Goal: Information Seeking & Learning: Find specific fact

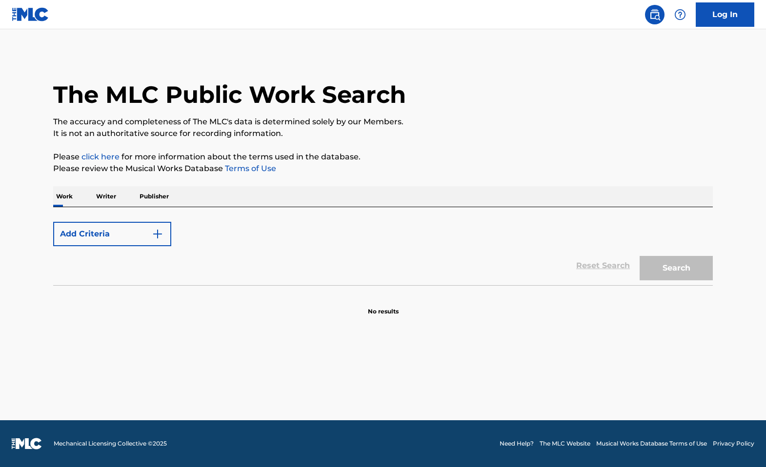
click at [164, 230] on button "Add Criteria" at bounding box center [112, 234] width 118 height 24
click at [68, 204] on p "Work" at bounding box center [64, 196] width 22 height 20
click at [162, 236] on img "Search Form" at bounding box center [158, 234] width 12 height 12
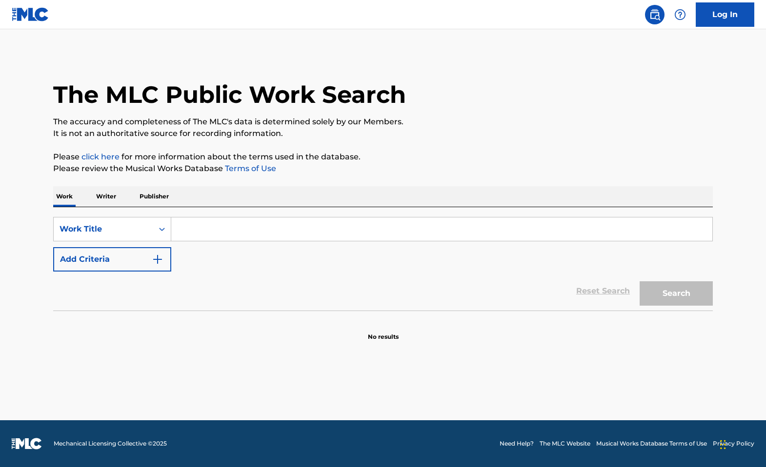
click at [204, 228] on input "Search Form" at bounding box center [441, 229] width 541 height 23
paste input "Take Me Higher"
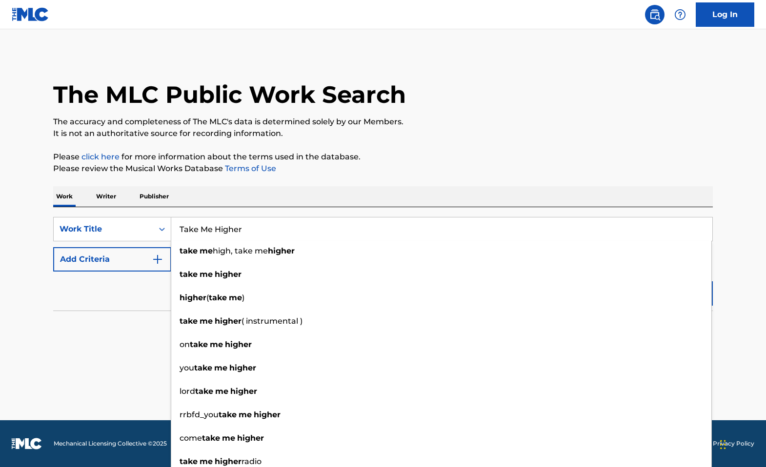
type input "Take Me Higher"
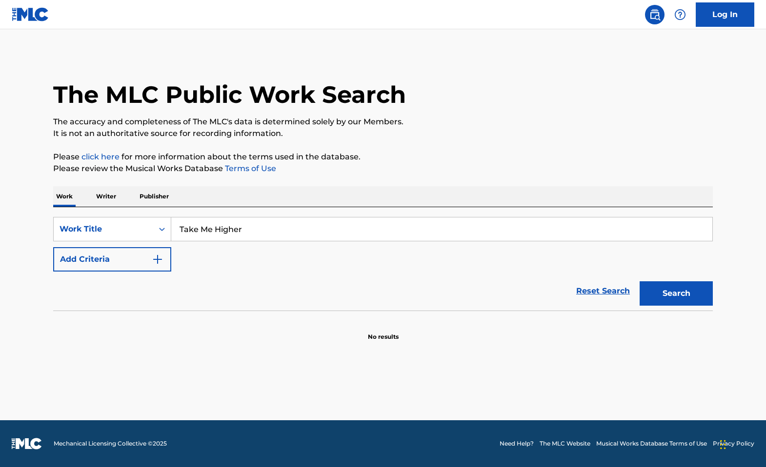
click at [154, 258] on img "Search Form" at bounding box center [158, 260] width 12 height 12
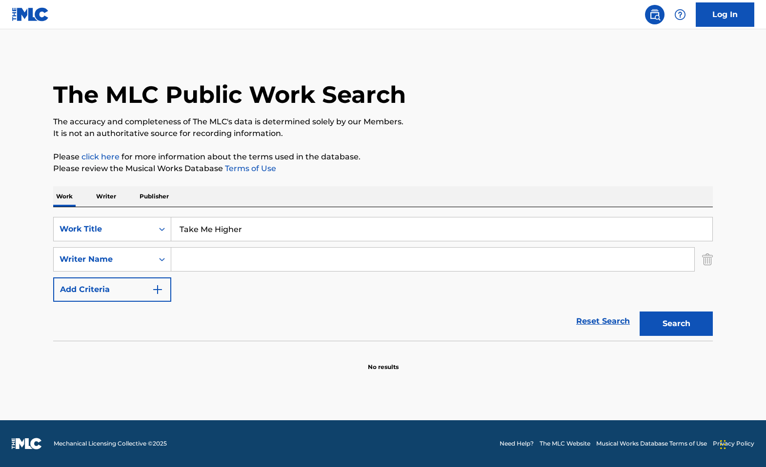
click at [216, 257] on input "Search Form" at bounding box center [432, 259] width 523 height 23
type input "keanthony"
click at [657, 327] on button "Search" at bounding box center [675, 324] width 73 height 24
click at [244, 265] on input "keanthony" at bounding box center [432, 259] width 523 height 23
drag, startPoint x: 257, startPoint y: 258, endPoint x: 134, endPoint y: 263, distance: 123.5
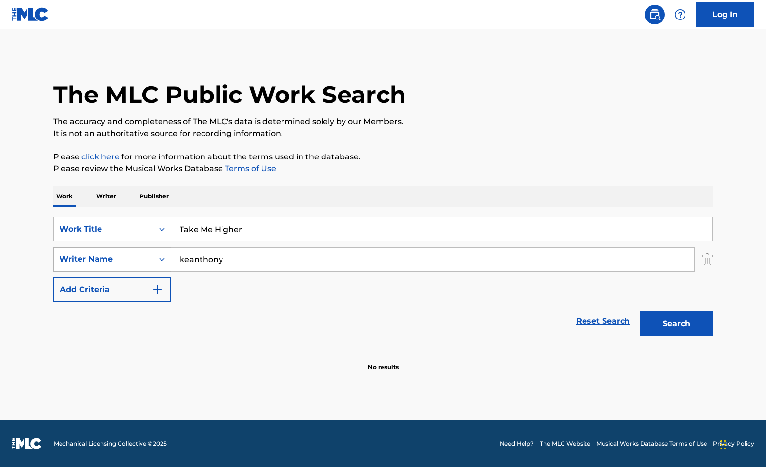
click at [134, 263] on div "SearchWithCriteriaac9f571c-4c9a-4e06-9895-3f34fb606f1a Writer Name keanthony" at bounding box center [382, 259] width 659 height 24
click at [665, 324] on button "Search" at bounding box center [675, 324] width 73 height 24
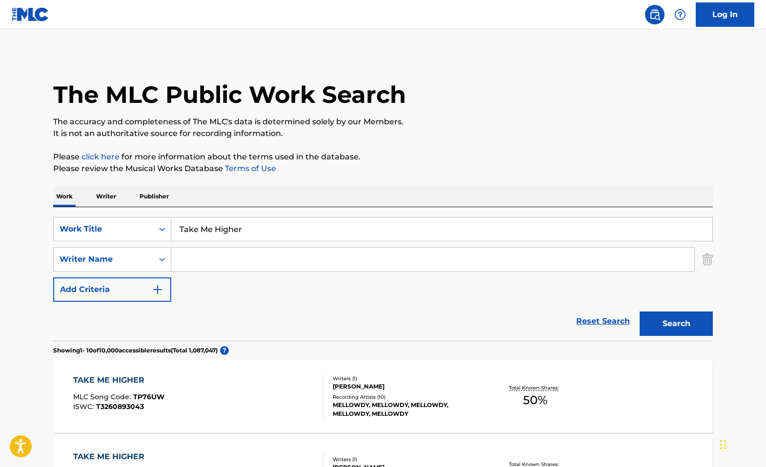
click at [252, 264] on input "Search Form" at bounding box center [432, 259] width 523 height 23
type input "dillard"
click at [681, 329] on button "Search" at bounding box center [675, 324] width 73 height 24
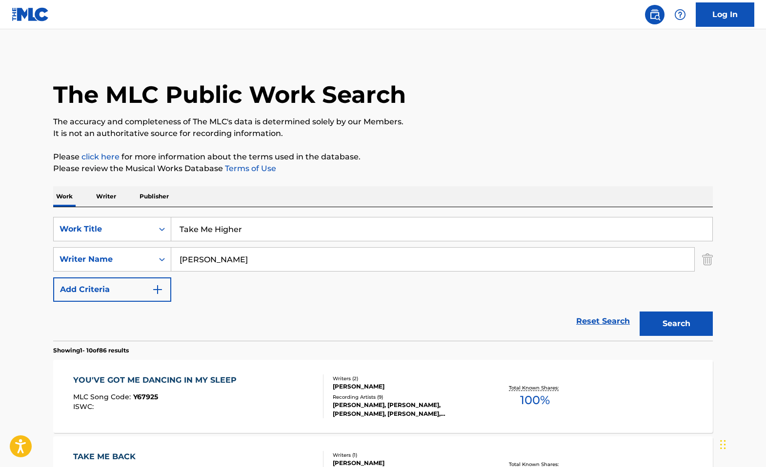
click at [238, 259] on input "dillard" at bounding box center [432, 259] width 523 height 23
drag, startPoint x: 258, startPoint y: 259, endPoint x: 176, endPoint y: 259, distance: 82.4
click at [176, 259] on input "dillard" at bounding box center [432, 259] width 523 height 23
click at [666, 324] on button "Search" at bounding box center [675, 324] width 73 height 24
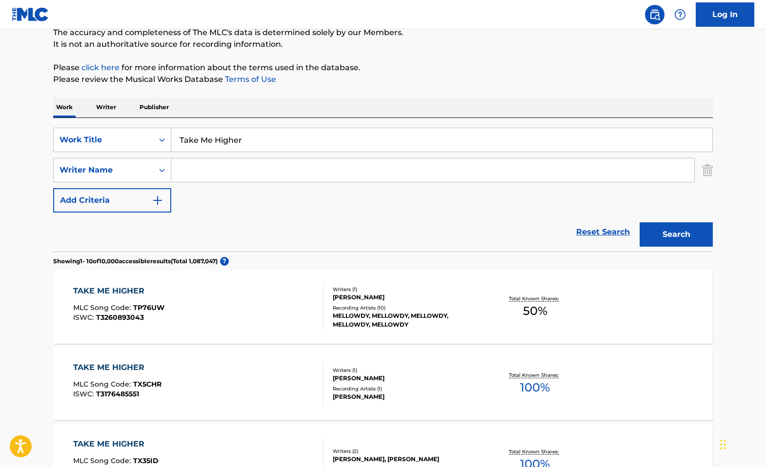
scroll to position [162, 0]
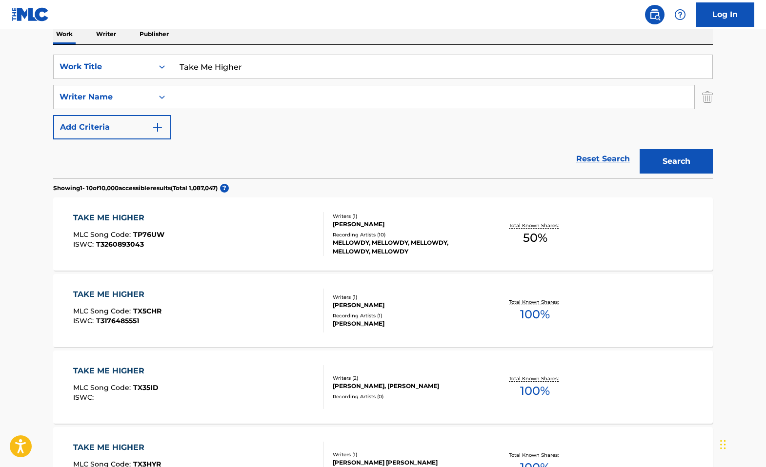
click at [383, 237] on div "Recording Artists ( 10 )" at bounding box center [406, 234] width 147 height 7
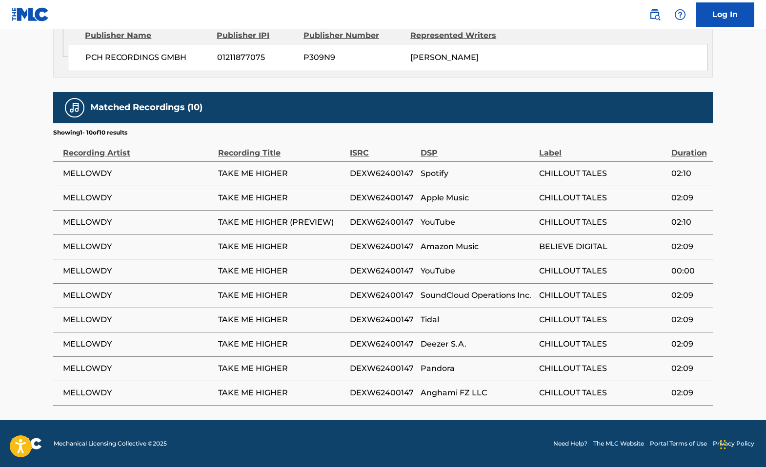
scroll to position [217, 0]
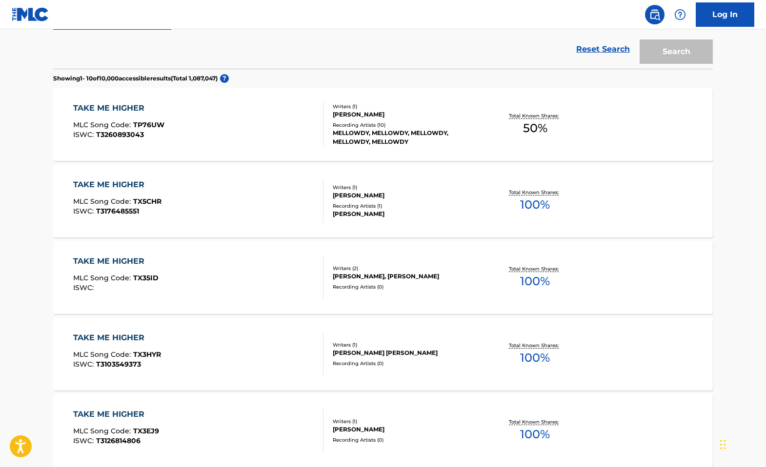
scroll to position [162, 0]
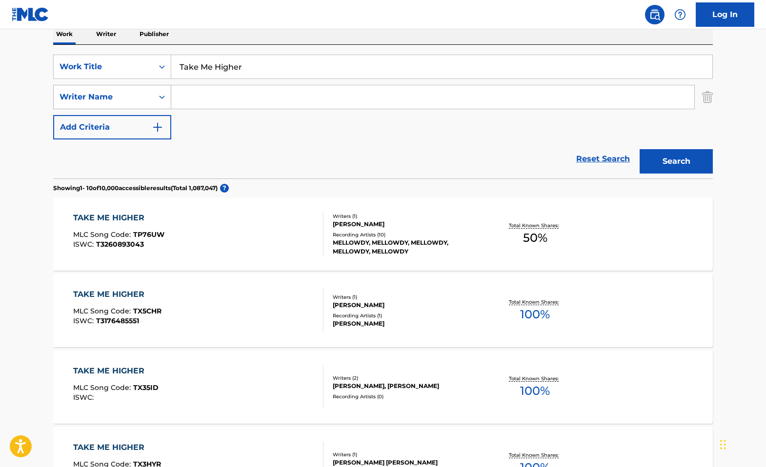
click at [157, 101] on div "Search Form" at bounding box center [162, 97] width 18 height 18
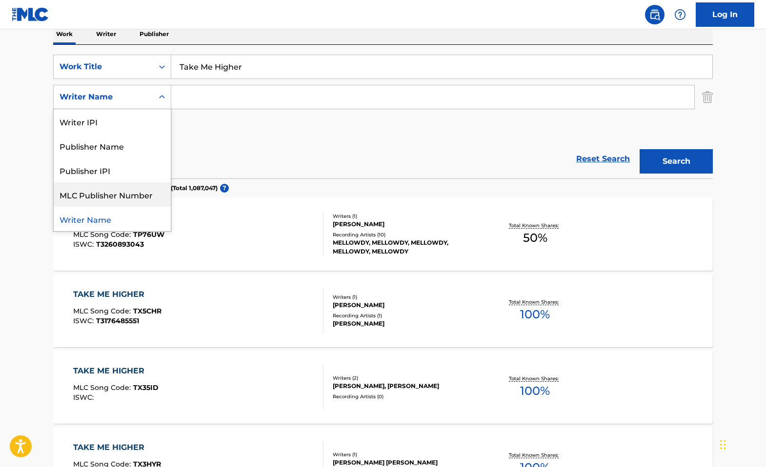
click at [26, 193] on main "The MLC Public Work Search The accuracy and completeness of The MLC's data is d…" at bounding box center [383, 441] width 766 height 1148
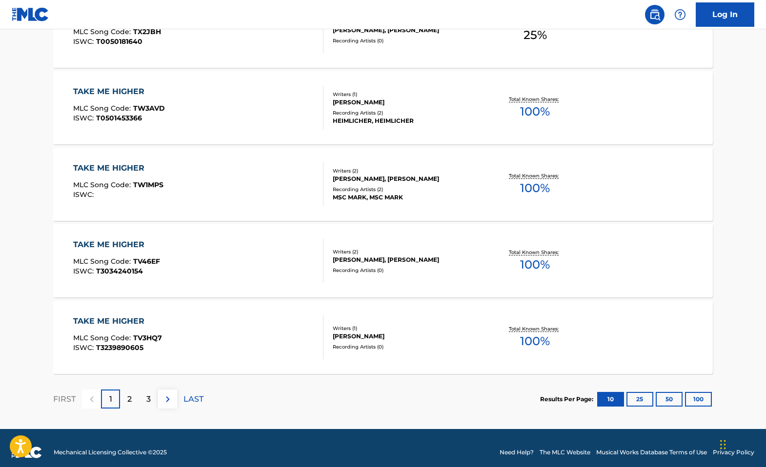
scroll to position [757, 0]
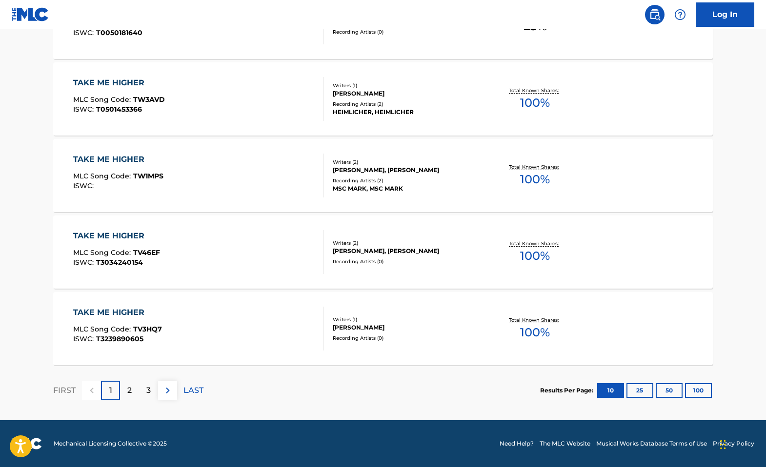
click at [135, 392] on div "2" at bounding box center [129, 390] width 19 height 19
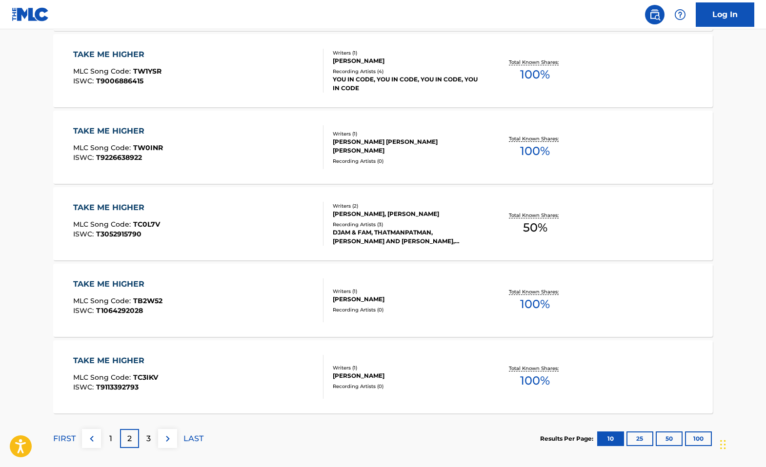
scroll to position [732, 0]
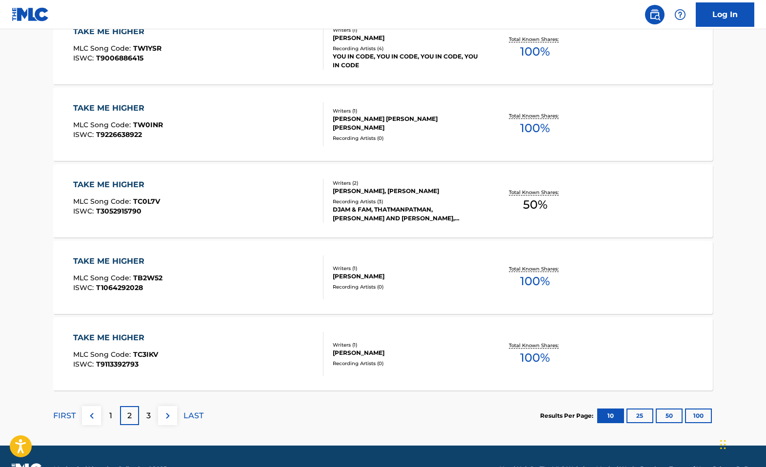
click at [151, 418] on div "3" at bounding box center [148, 415] width 19 height 19
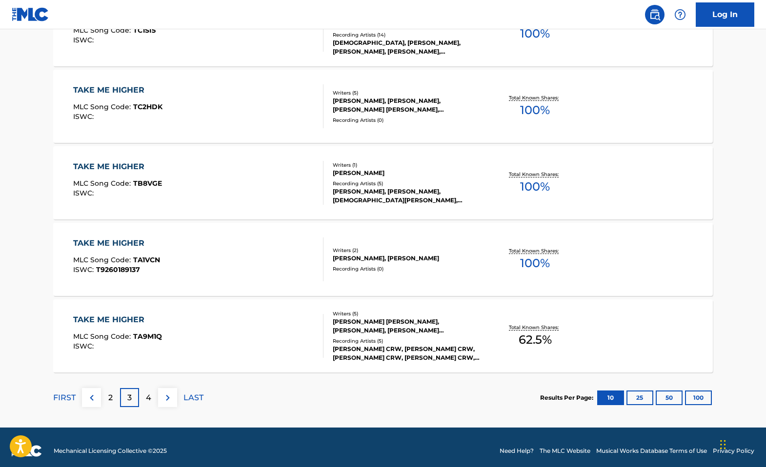
scroll to position [757, 0]
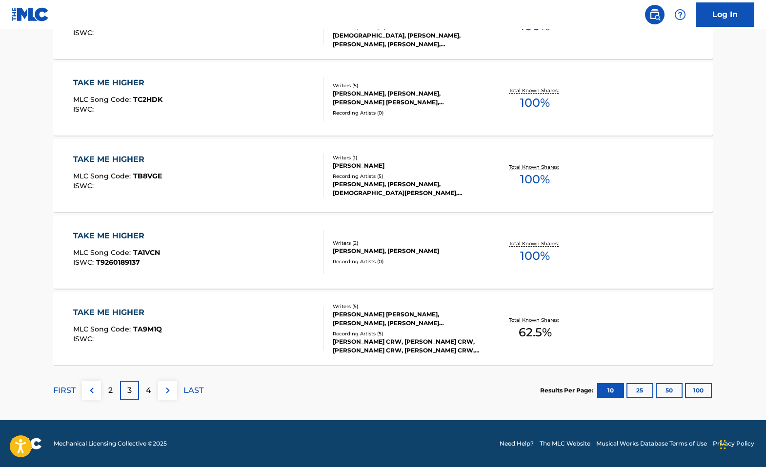
click at [149, 391] on p "4" at bounding box center [148, 391] width 5 height 12
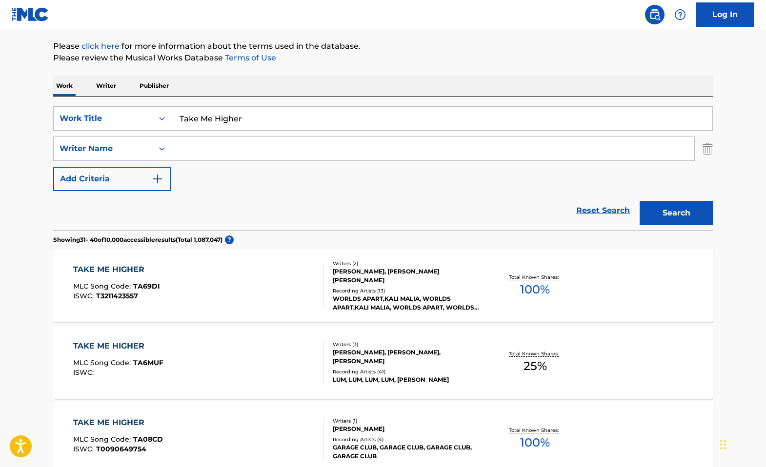
scroll to position [81, 0]
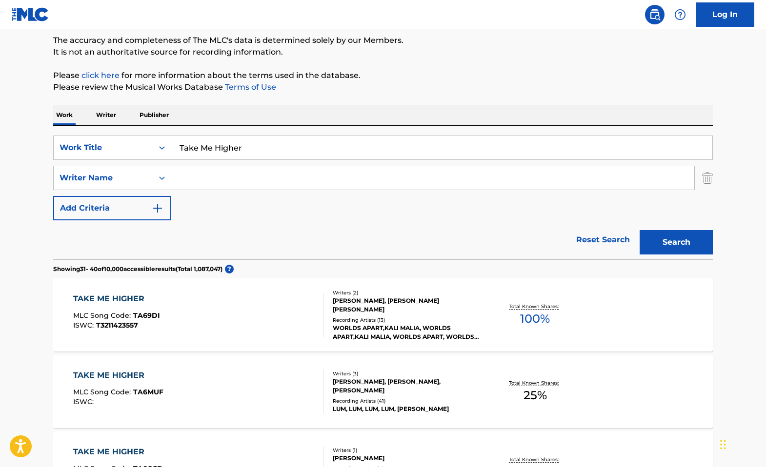
click at [218, 176] on input "Search Form" at bounding box center [432, 177] width 523 height 23
type input "dickerson"
click at [677, 238] on button "Search" at bounding box center [675, 242] width 73 height 24
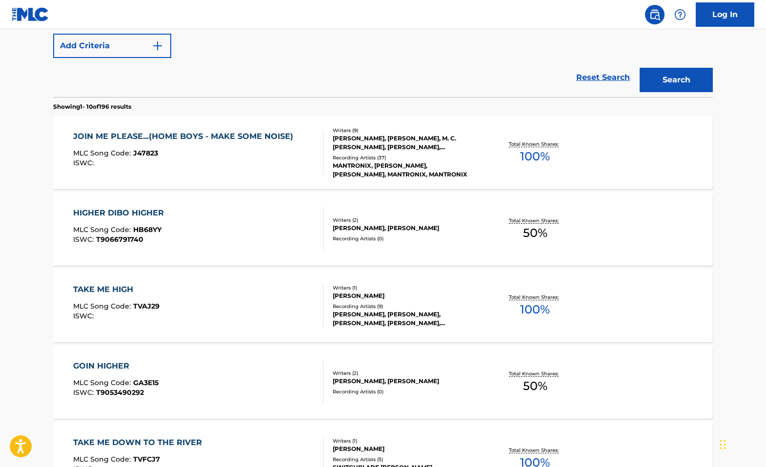
scroll to position [0, 0]
